Goal: Information Seeking & Learning: Learn about a topic

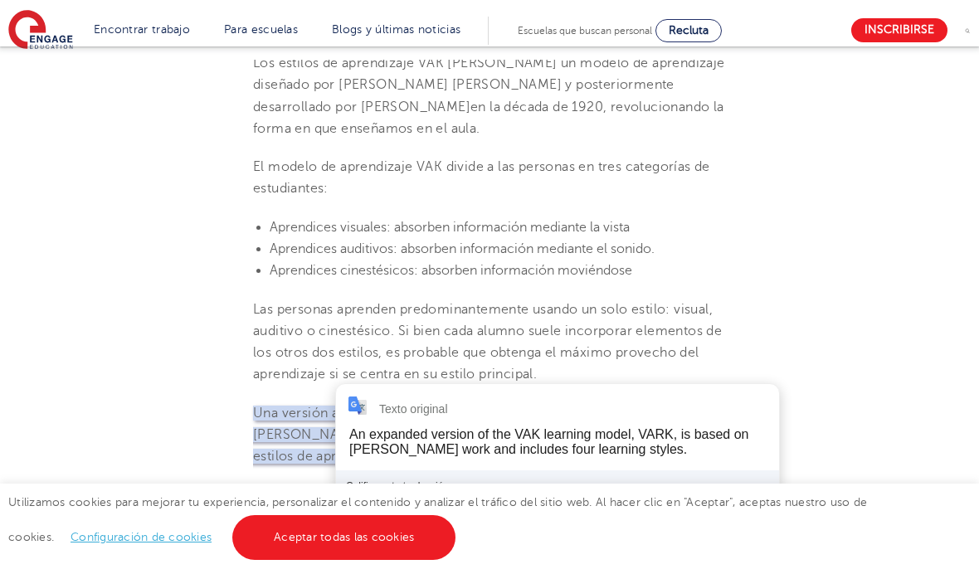
scroll to position [680, 0]
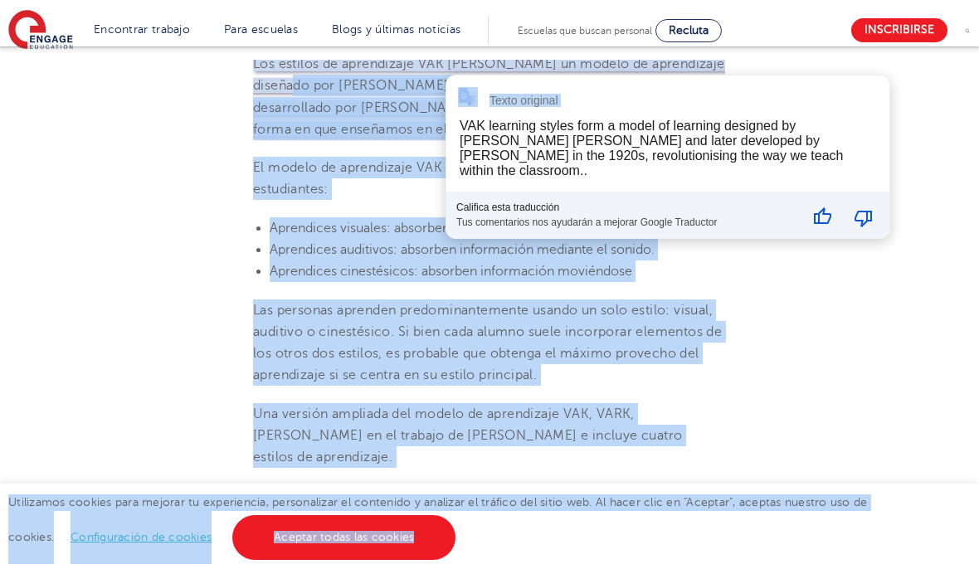
drag, startPoint x: 342, startPoint y: 115, endPoint x: 445, endPoint y: 116, distance: 103.7
click at [396, 197] on font "El modelo de aprendizaje VAK divide a las personas en tres categorías de estudi…" at bounding box center [481, 178] width 457 height 36
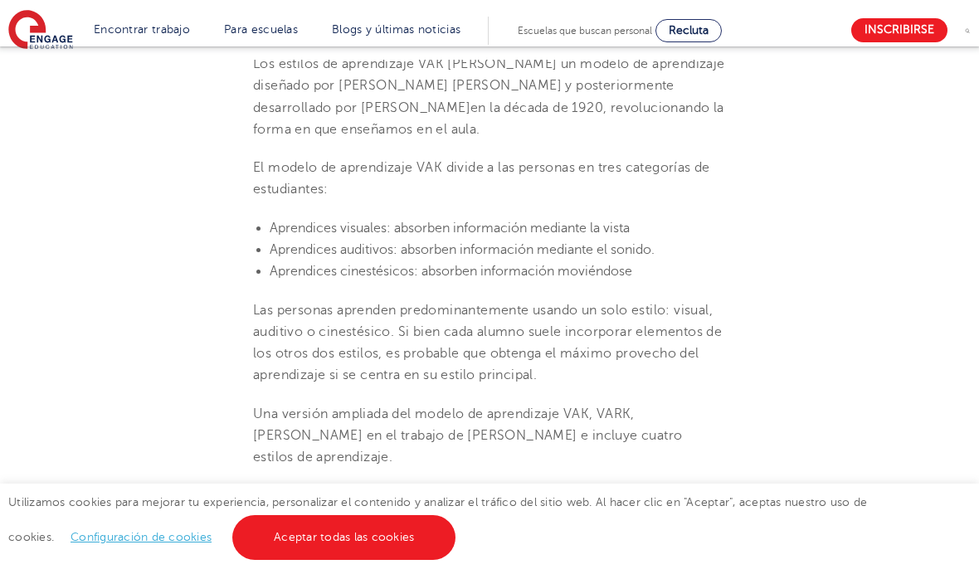
click at [340, 257] on font "Aprendices auditivos: absorben información mediante el sonido." at bounding box center [462, 249] width 385 height 15
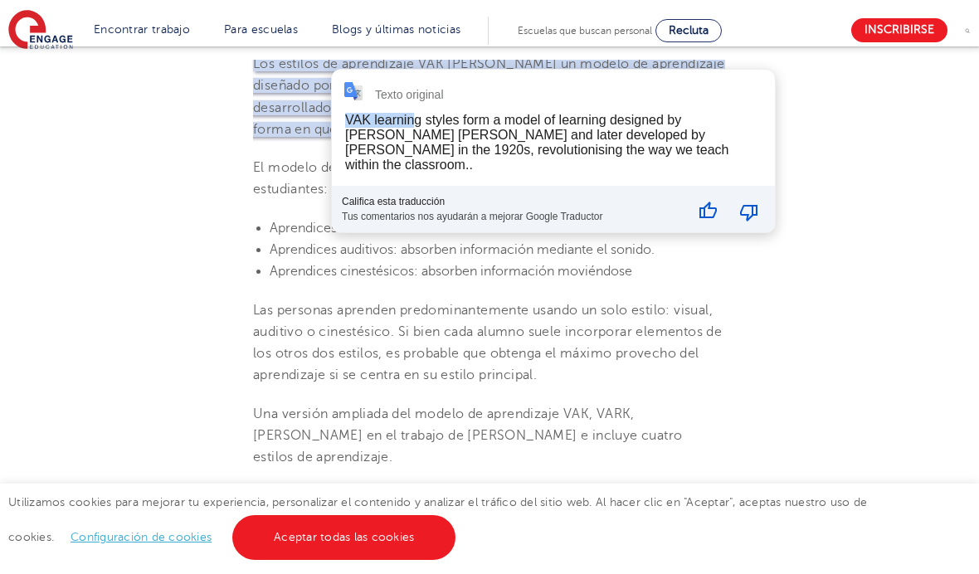
drag, startPoint x: 342, startPoint y: 107, endPoint x: 412, endPoint y: 110, distance: 70.6
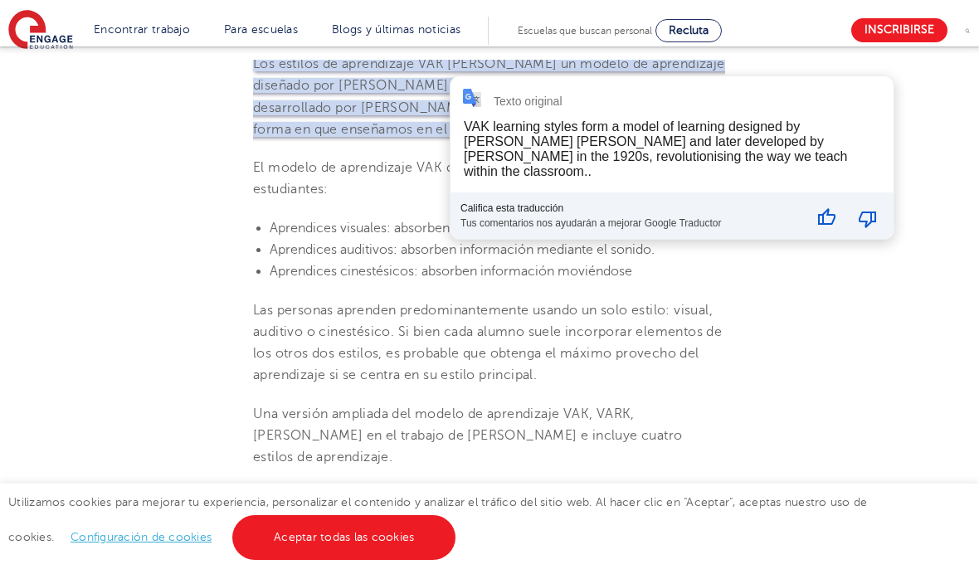
click at [420, 201] on p "El modelo de aprendizaje VAK divide a las personas en tres categorías de estudi…" at bounding box center [489, 179] width 473 height 44
click at [465, 111] on div "Texto original VAK learning styles form a model of learning designed by [PERSON…" at bounding box center [671, 156] width 443 height 163
drag, startPoint x: 804, startPoint y: 123, endPoint x: 499, endPoint y: 143, distance: 305.8
click at [499, 143] on div "VAK learning styles form a model of learning designed by [PERSON_NAME] [PERSON_…" at bounding box center [655, 147] width 383 height 59
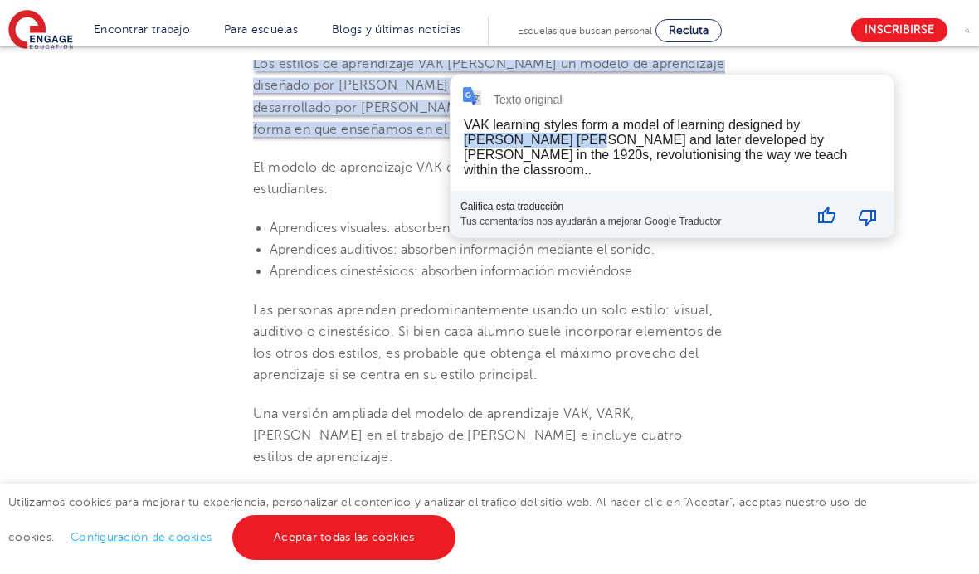
copy div "[PERSON_NAME] [PERSON_NAME]"
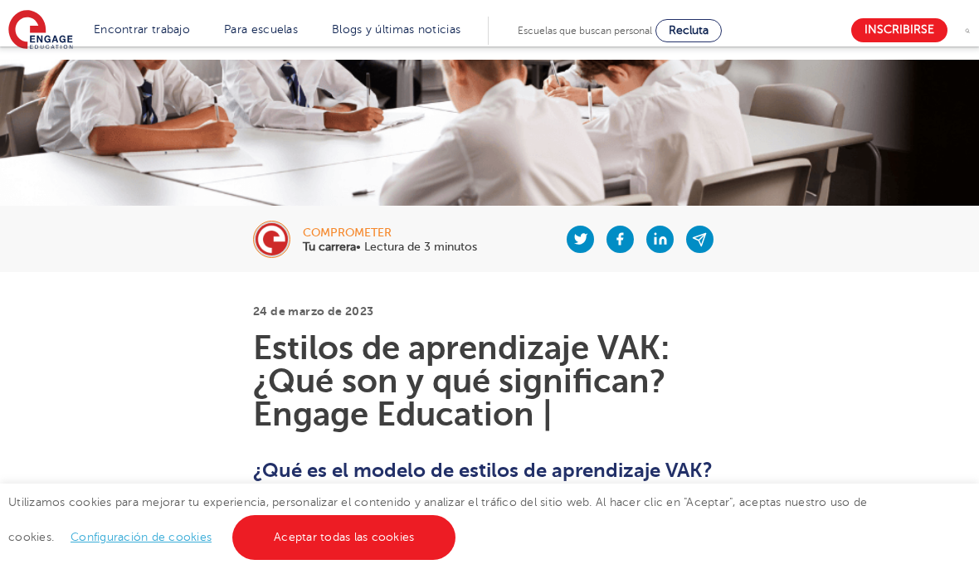
scroll to position [181, 0]
